Goal: Information Seeking & Learning: Understand process/instructions

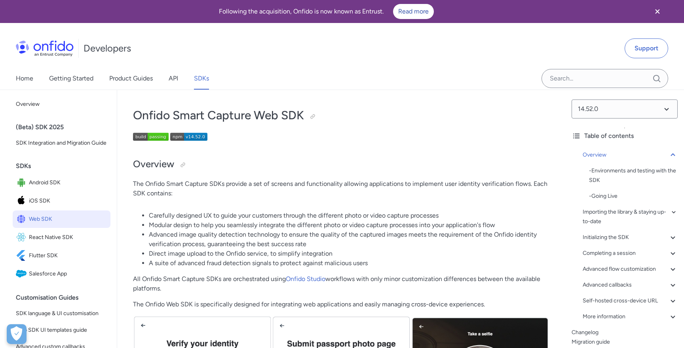
scroll to position [8516, 0]
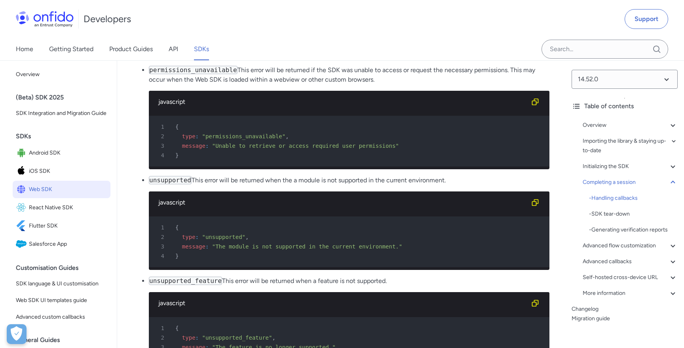
click at [374, 84] on p "permissions_unavailable This error will be returned if the SDK was unable to ac…" at bounding box center [349, 74] width 401 height 19
click at [387, 84] on p "permissions_unavailable This error will be returned if the SDK was unable to ac…" at bounding box center [349, 74] width 401 height 19
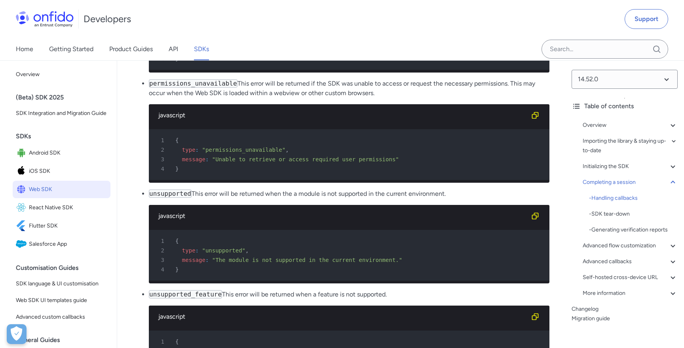
drag, startPoint x: 150, startPoint y: 111, endPoint x: 398, endPoint y: 124, distance: 247.9
click at [398, 98] on p "permissions_unavailable This error will be returned if the SDK was unable to ac…" at bounding box center [349, 88] width 401 height 19
copy p "permissions_unavailable This error will be returned if the SDK was unable to ac…"
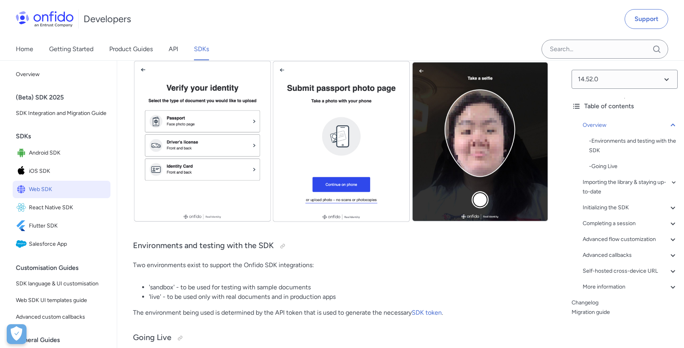
scroll to position [533, 0]
